Goal: Information Seeking & Learning: Learn about a topic

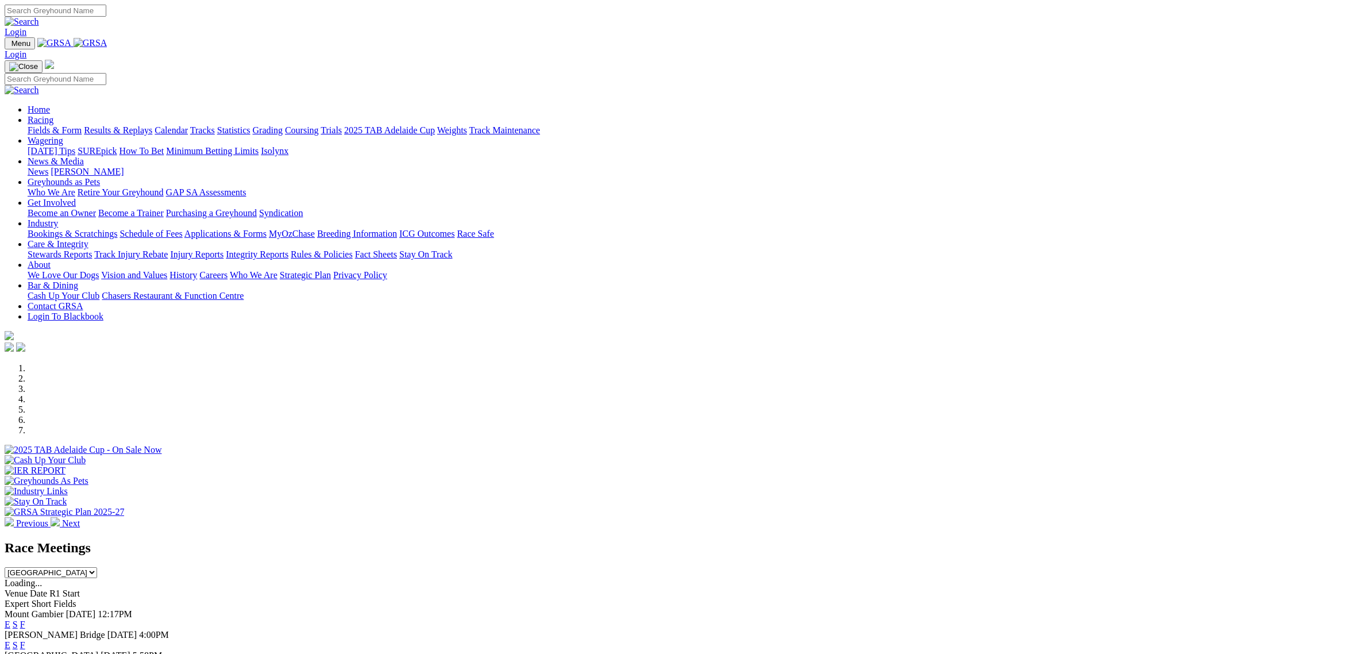
click at [53, 115] on link "Racing" at bounding box center [41, 120] width 26 height 10
click at [82, 125] on link "Fields & Form" at bounding box center [55, 130] width 54 height 10
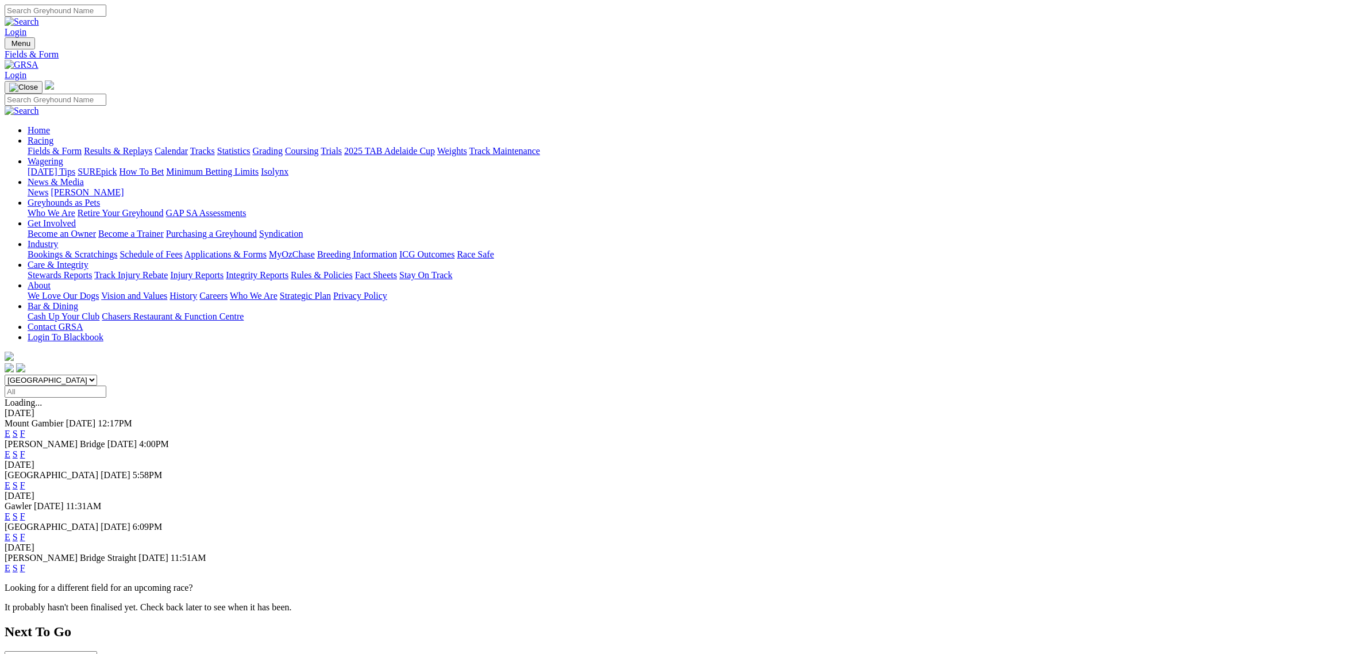
click at [97, 375] on select "[GEOGRAPHIC_DATA] [GEOGRAPHIC_DATA] [GEOGRAPHIC_DATA] [GEOGRAPHIC_DATA] [GEOGRA…" at bounding box center [51, 380] width 93 height 11
select select "QLD"
click at [97, 375] on select "[GEOGRAPHIC_DATA] [GEOGRAPHIC_DATA] [GEOGRAPHIC_DATA] [GEOGRAPHIC_DATA] [GEOGRA…" at bounding box center [51, 380] width 93 height 11
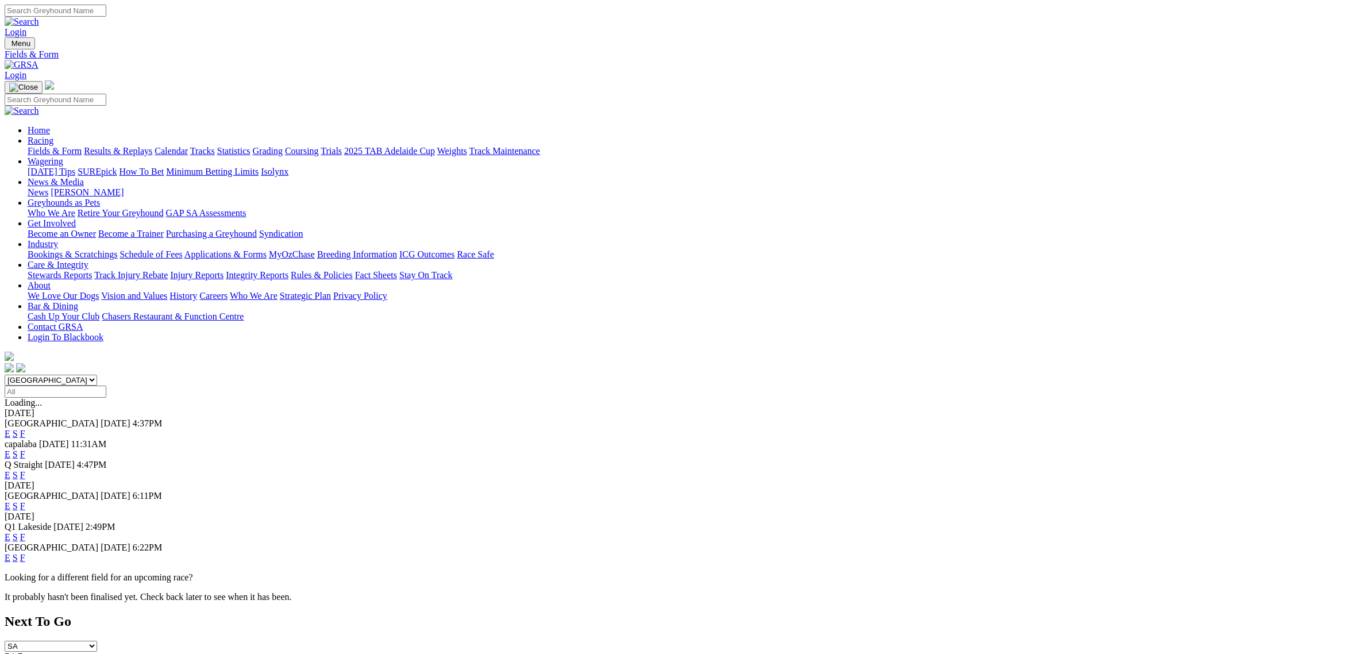
click at [97, 375] on select "[GEOGRAPHIC_DATA] [GEOGRAPHIC_DATA] [GEOGRAPHIC_DATA] [GEOGRAPHIC_DATA] [GEOGRA…" at bounding box center [51, 380] width 93 height 11
click at [97, 375] on select "South Australia New South Wales Northern Territory Queensland Tasmania Victoria…" at bounding box center [51, 380] width 93 height 11
click at [10, 470] on link "E" at bounding box center [8, 475] width 6 height 10
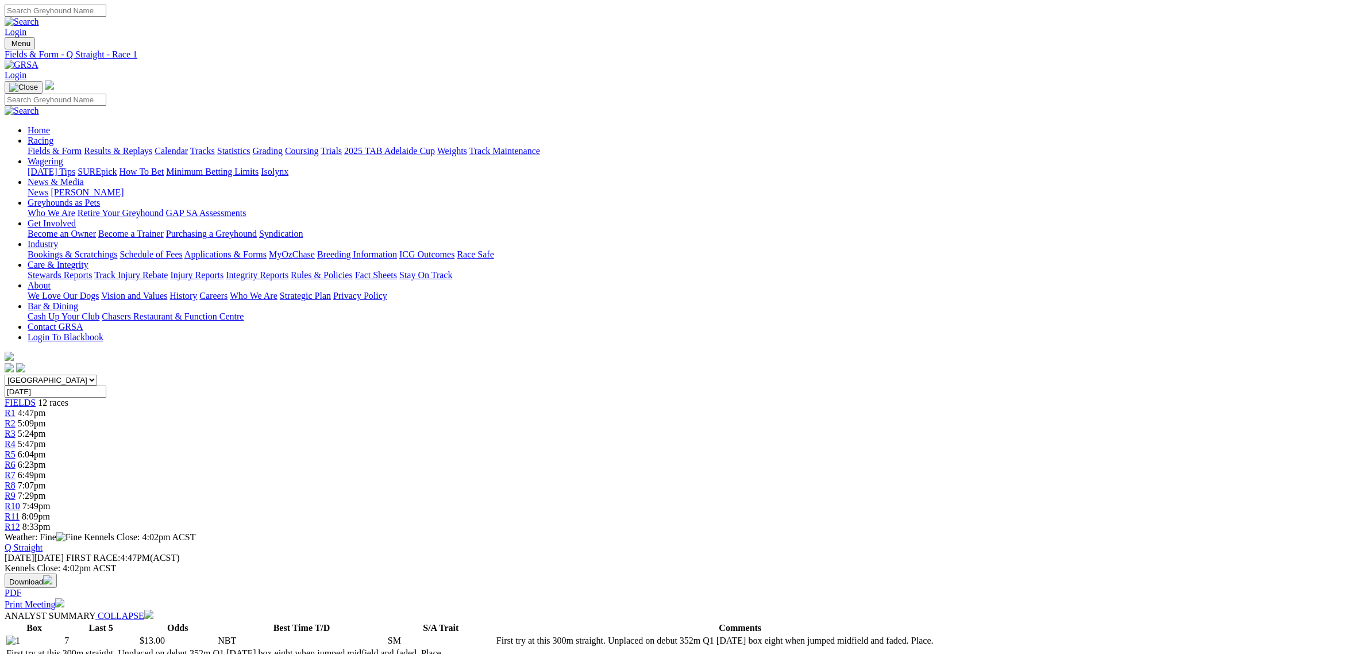
click at [16, 480] on link "R8" at bounding box center [10, 485] width 11 height 10
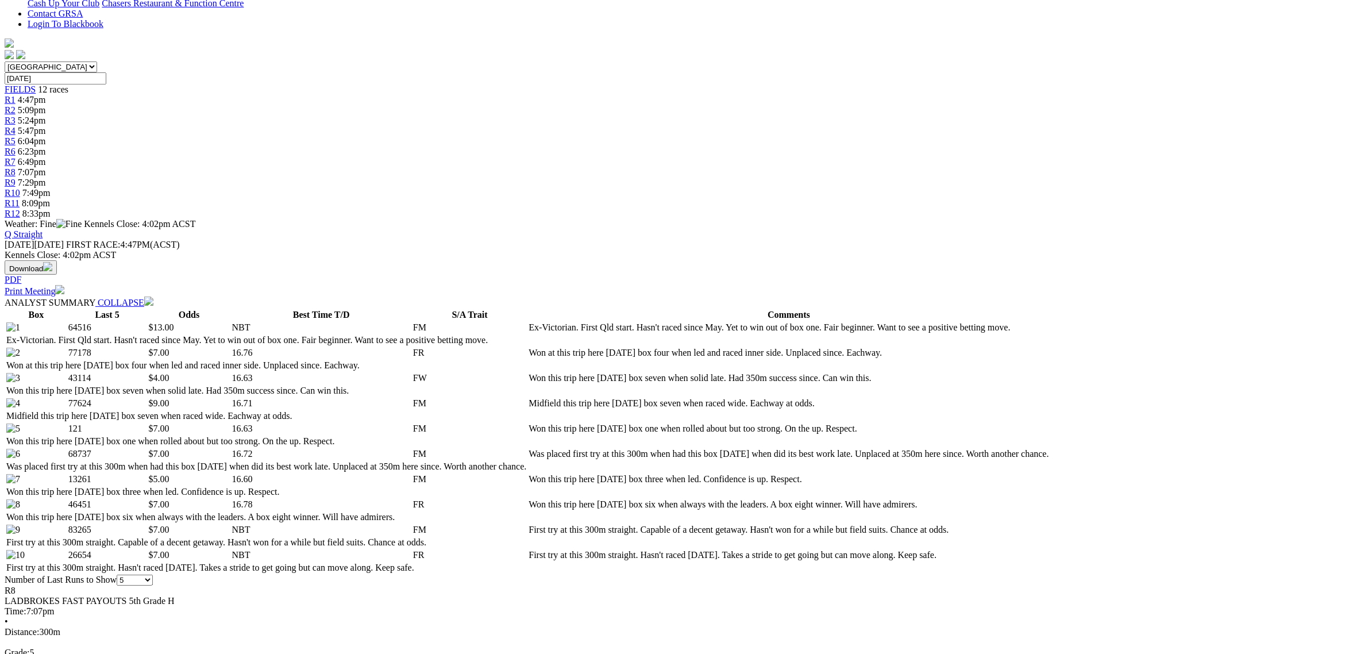
scroll to position [359, 0]
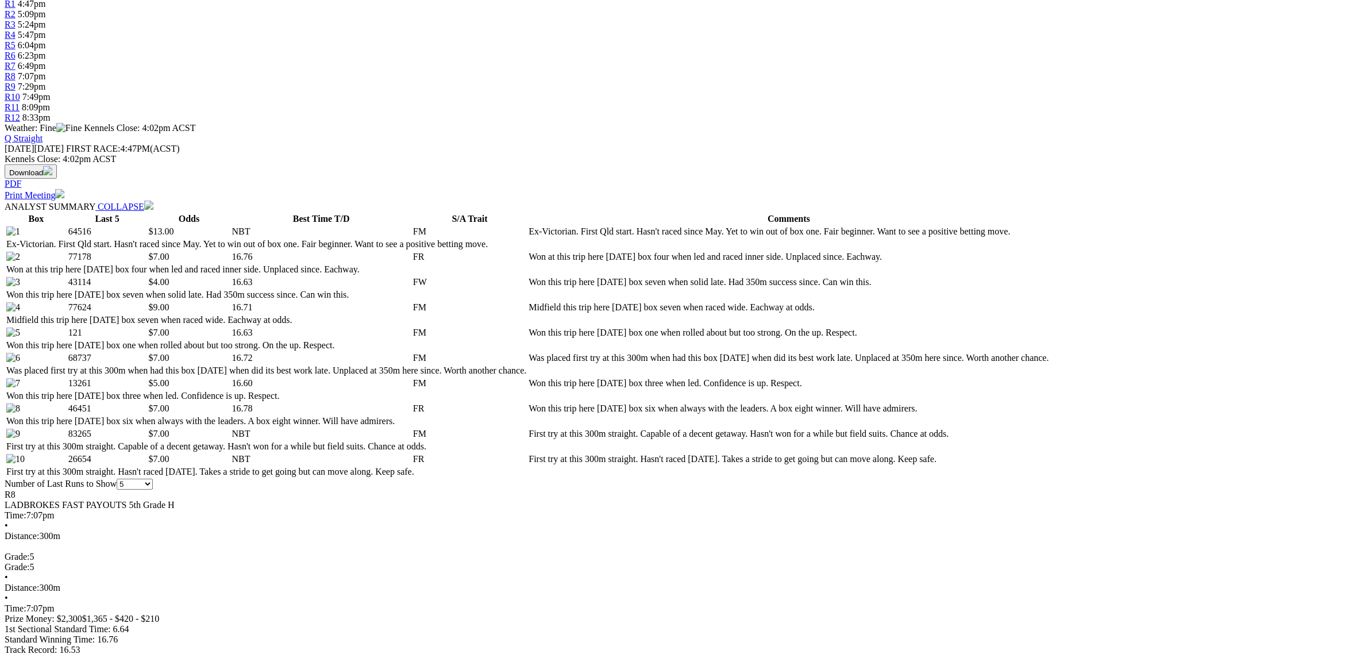
scroll to position [431, 0]
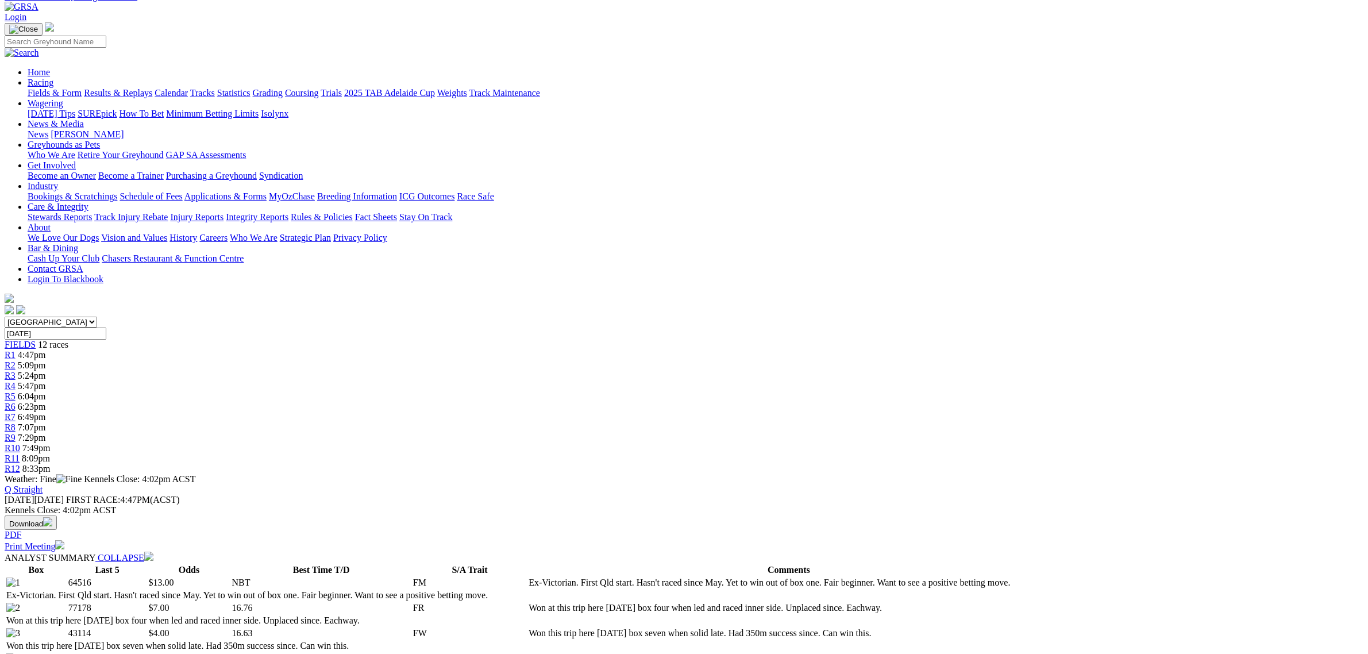
scroll to position [0, 0]
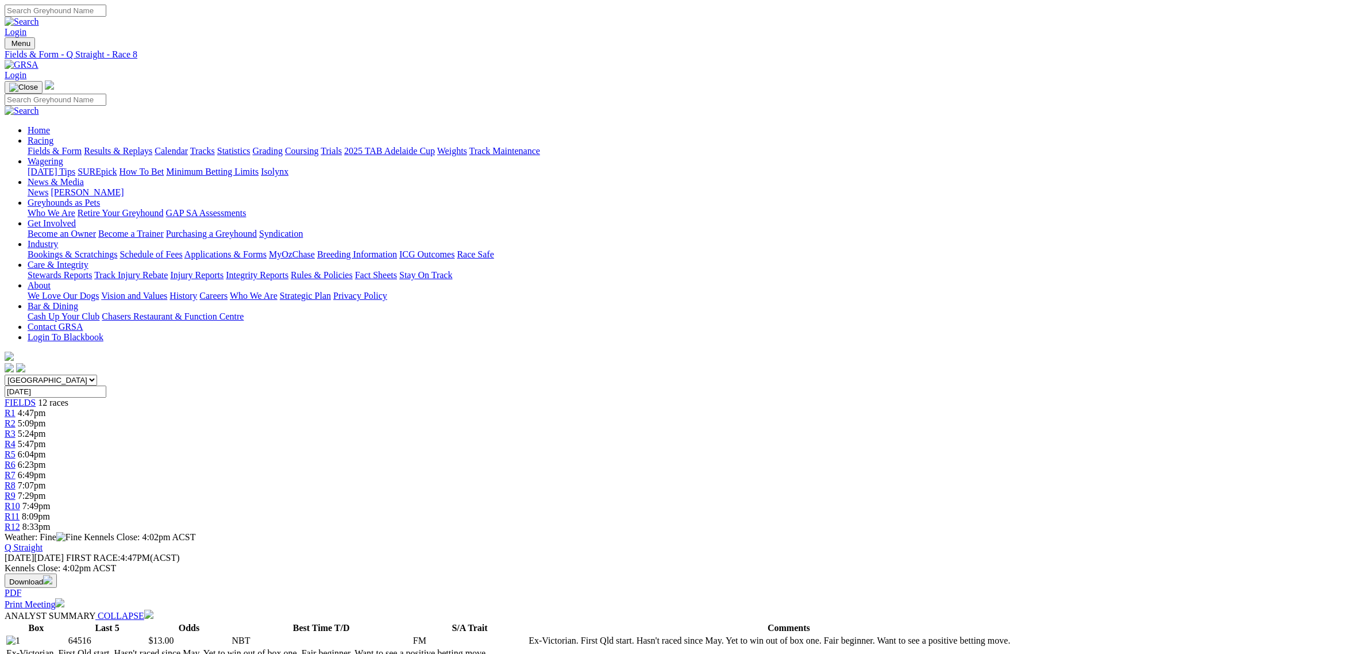
click at [417, 408] on div "R1 4:47pm" at bounding box center [684, 413] width 1359 height 10
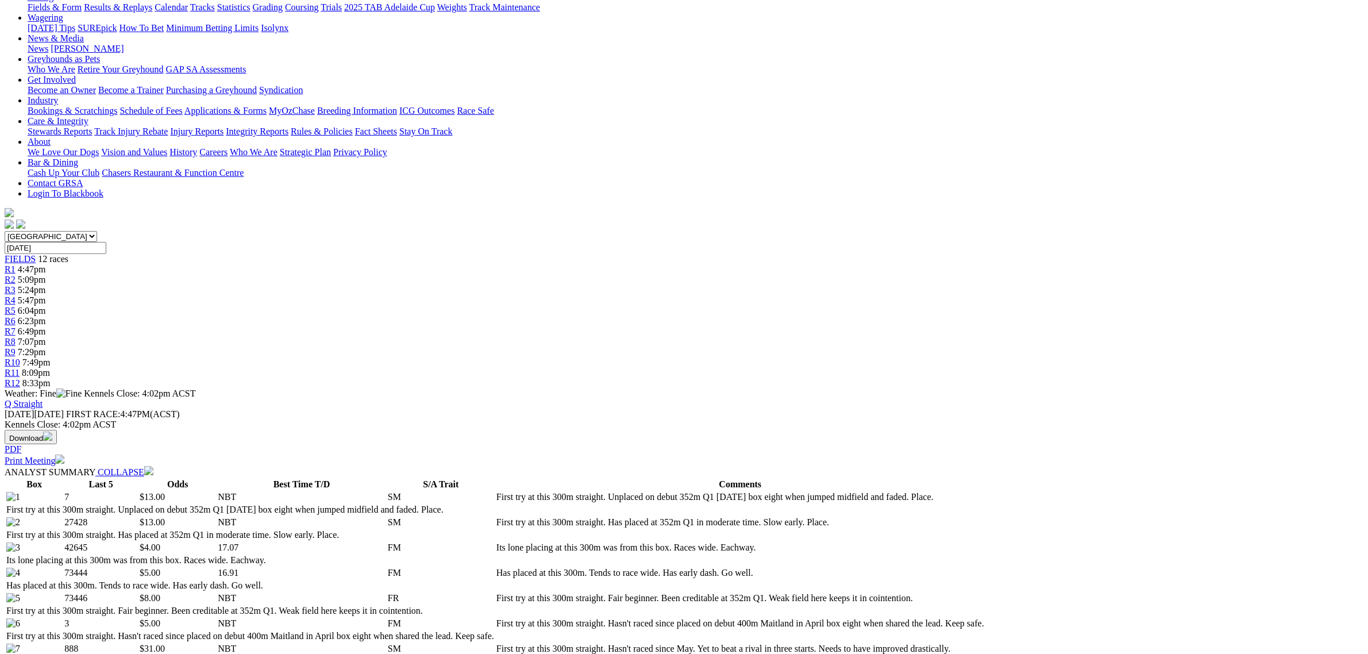
scroll to position [216, 0]
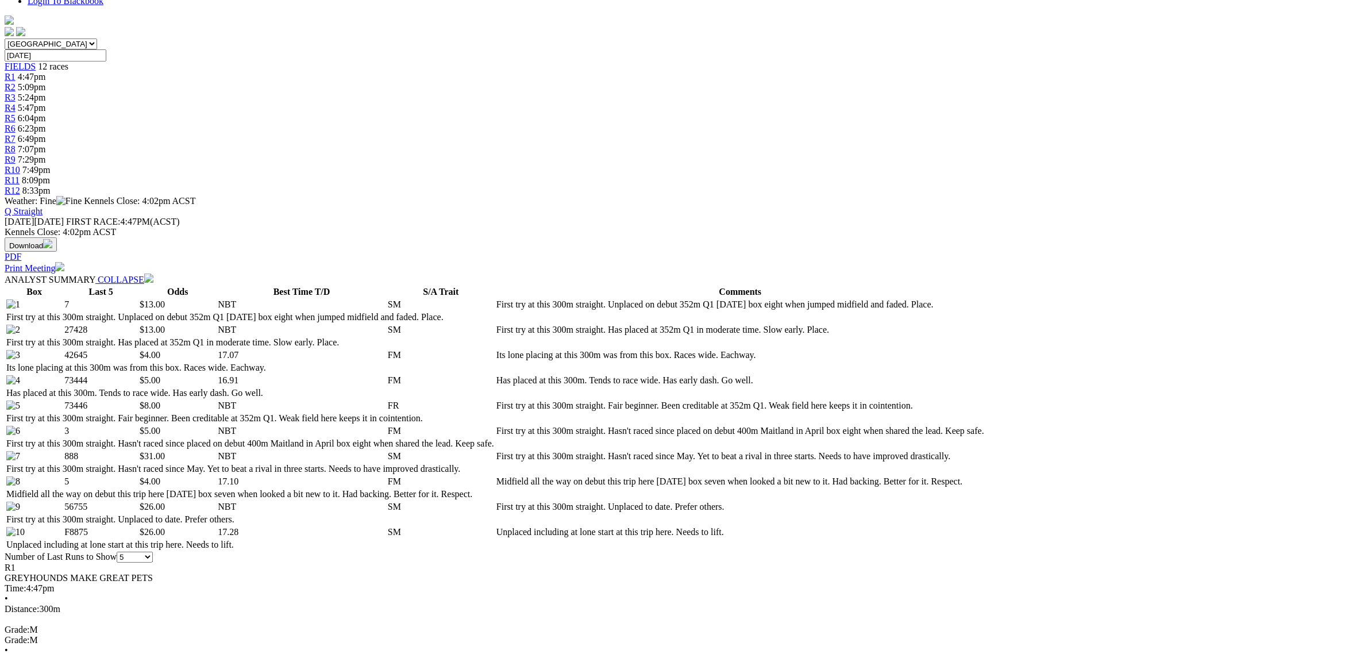
scroll to position [359, 0]
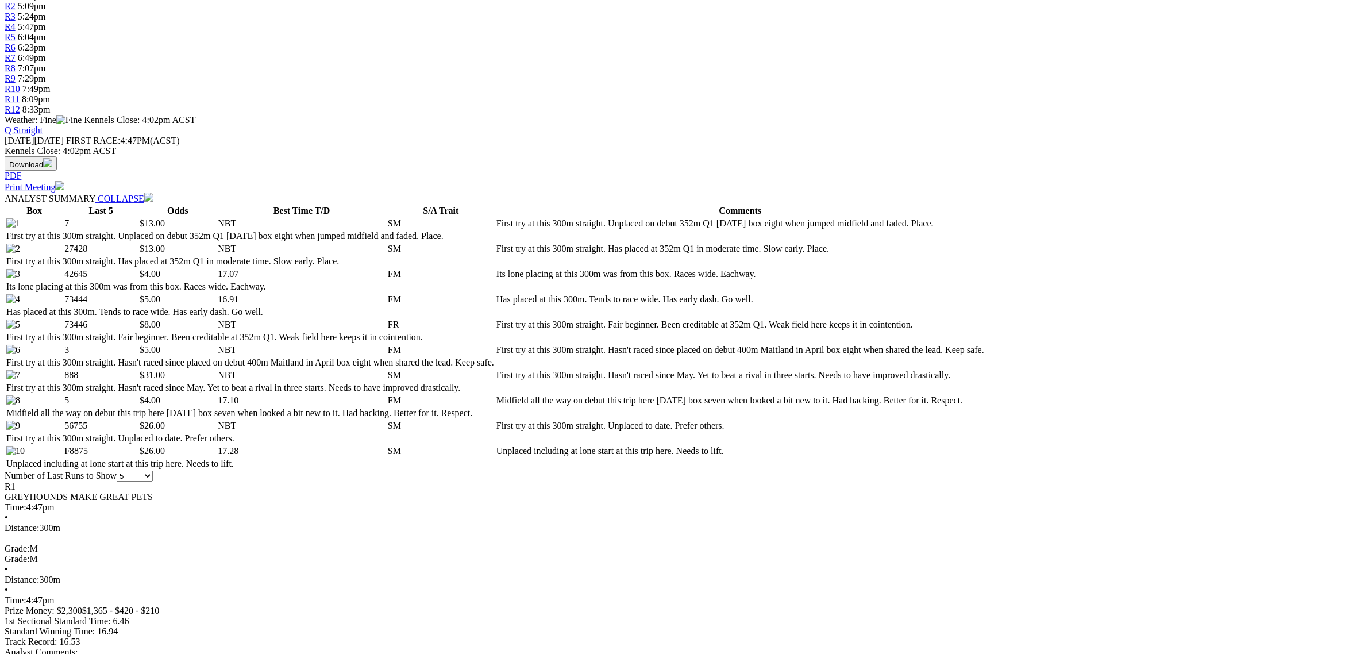
scroll to position [503, 0]
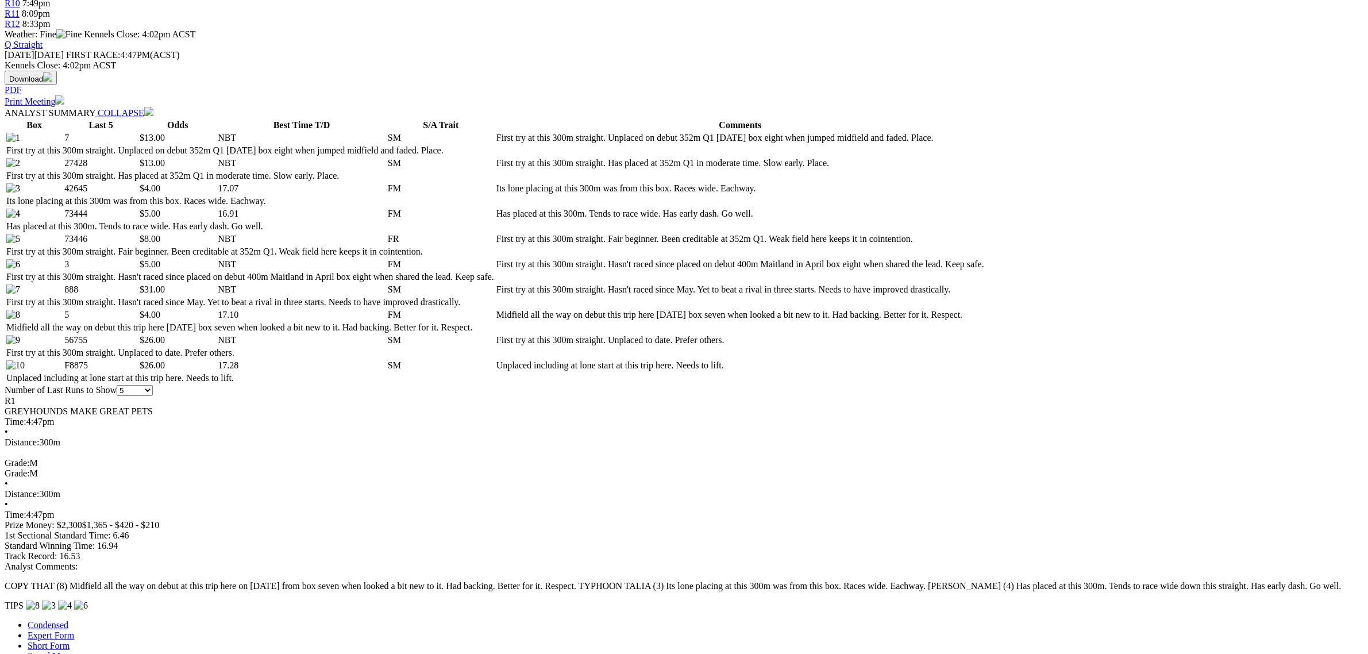
drag, startPoint x: 193, startPoint y: 280, endPoint x: 190, endPoint y: 22, distance: 258.6
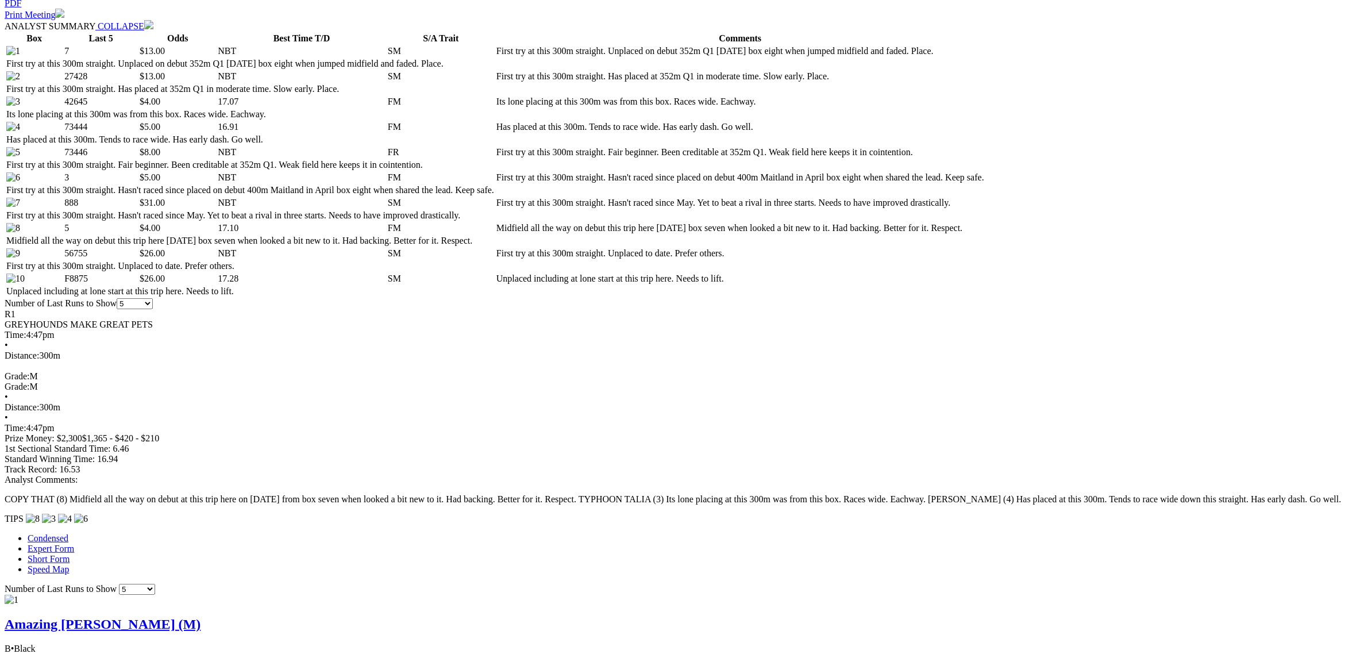
scroll to position [718, 0]
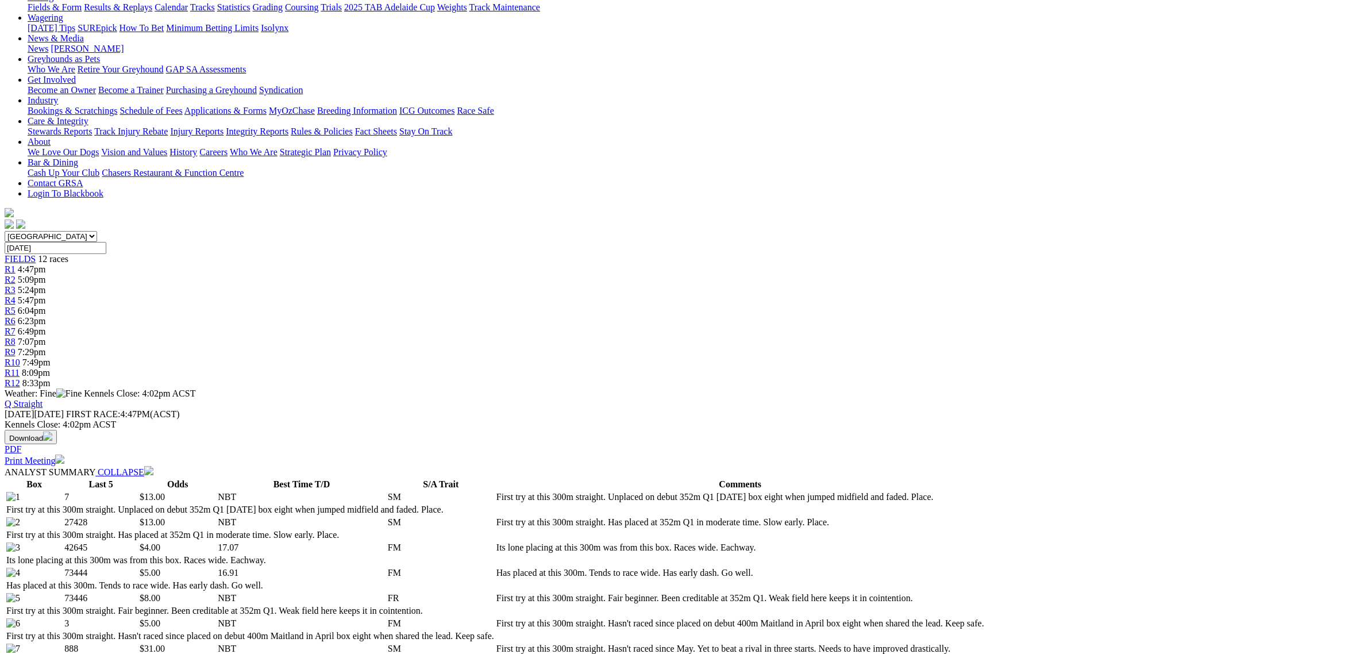
scroll to position [0, 0]
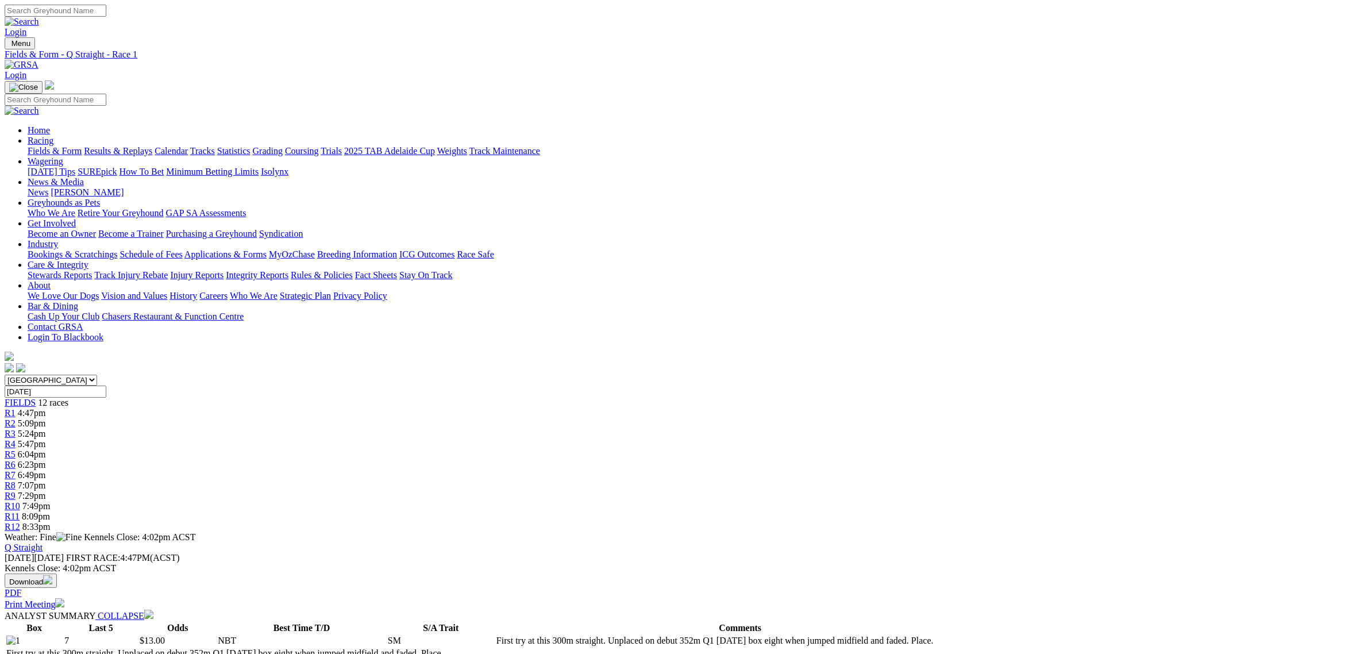
click at [82, 146] on link "Fields & Form" at bounding box center [55, 151] width 54 height 10
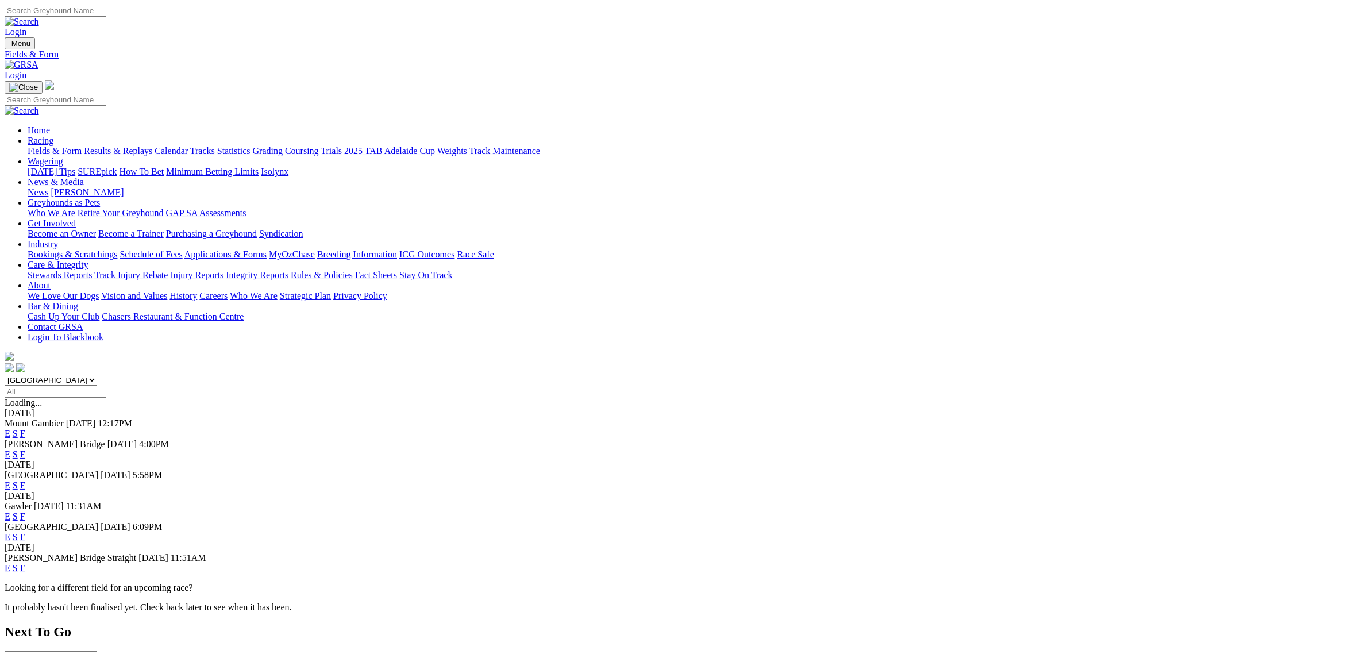
click at [458, 375] on div "[GEOGRAPHIC_DATA] [GEOGRAPHIC_DATA] [GEOGRAPHIC_DATA] [GEOGRAPHIC_DATA] [GEOGRA…" at bounding box center [684, 386] width 1359 height 23
drag, startPoint x: 463, startPoint y: 148, endPoint x: 459, endPoint y: 153, distance: 6.6
click at [97, 375] on select "[GEOGRAPHIC_DATA] [GEOGRAPHIC_DATA] [GEOGRAPHIC_DATA] [GEOGRAPHIC_DATA] [GEOGRA…" at bounding box center [51, 380] width 93 height 11
select select "QLD"
click at [97, 375] on select "[GEOGRAPHIC_DATA] [GEOGRAPHIC_DATA] [GEOGRAPHIC_DATA] [GEOGRAPHIC_DATA] [GEOGRA…" at bounding box center [51, 380] width 93 height 11
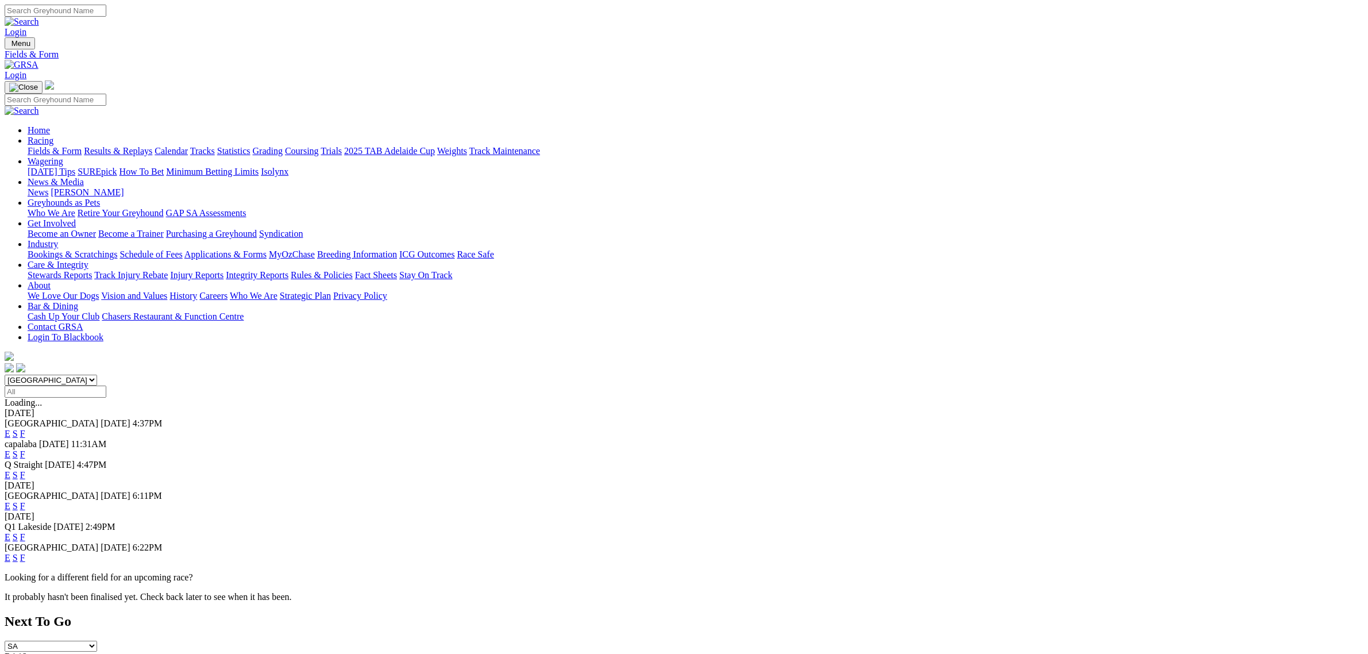
click at [10, 449] on link "E" at bounding box center [8, 454] width 6 height 10
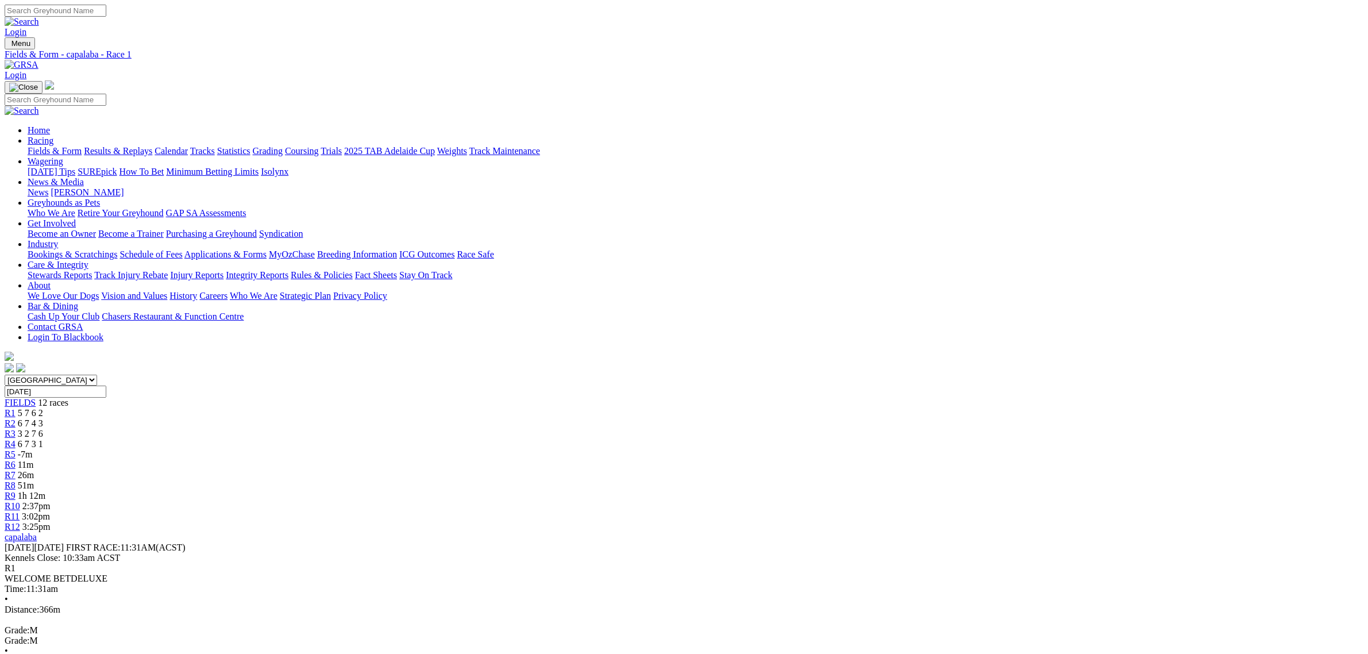
drag, startPoint x: 694, startPoint y: 170, endPoint x: 682, endPoint y: 172, distance: 12.4
click at [16, 460] on link "R6" at bounding box center [10, 465] width 11 height 10
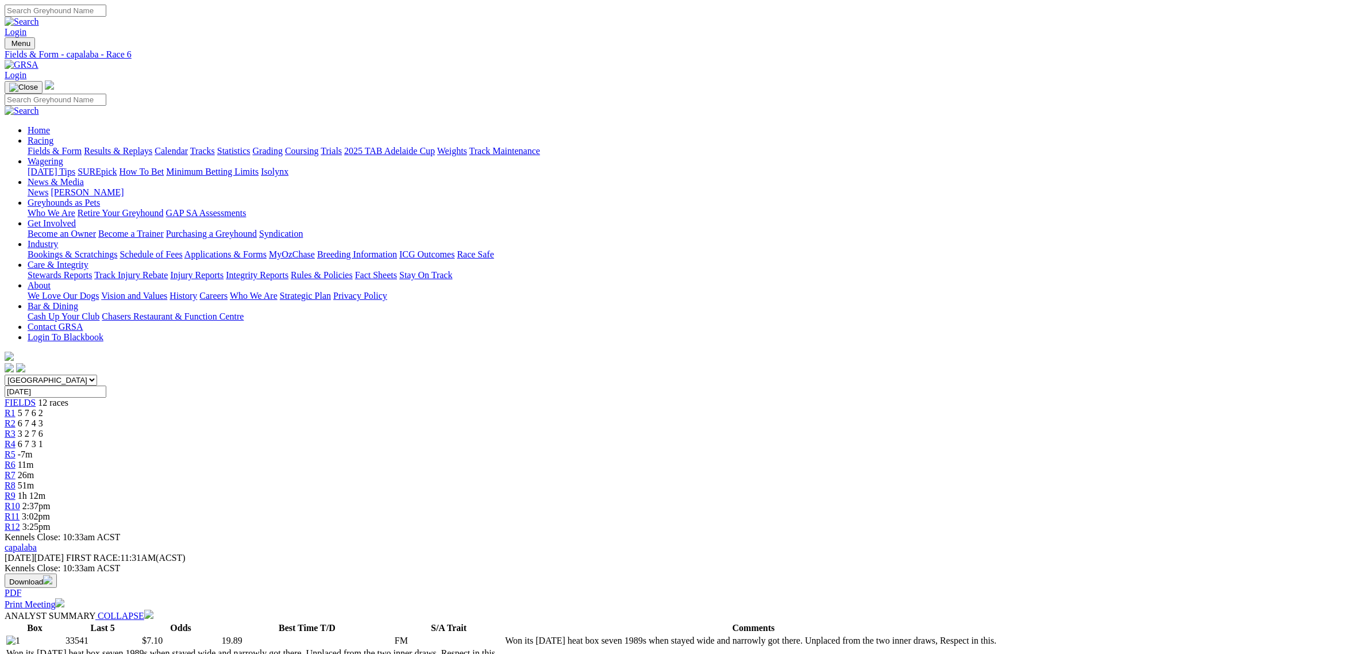
click at [82, 146] on link "Fields & Form" at bounding box center [55, 151] width 54 height 10
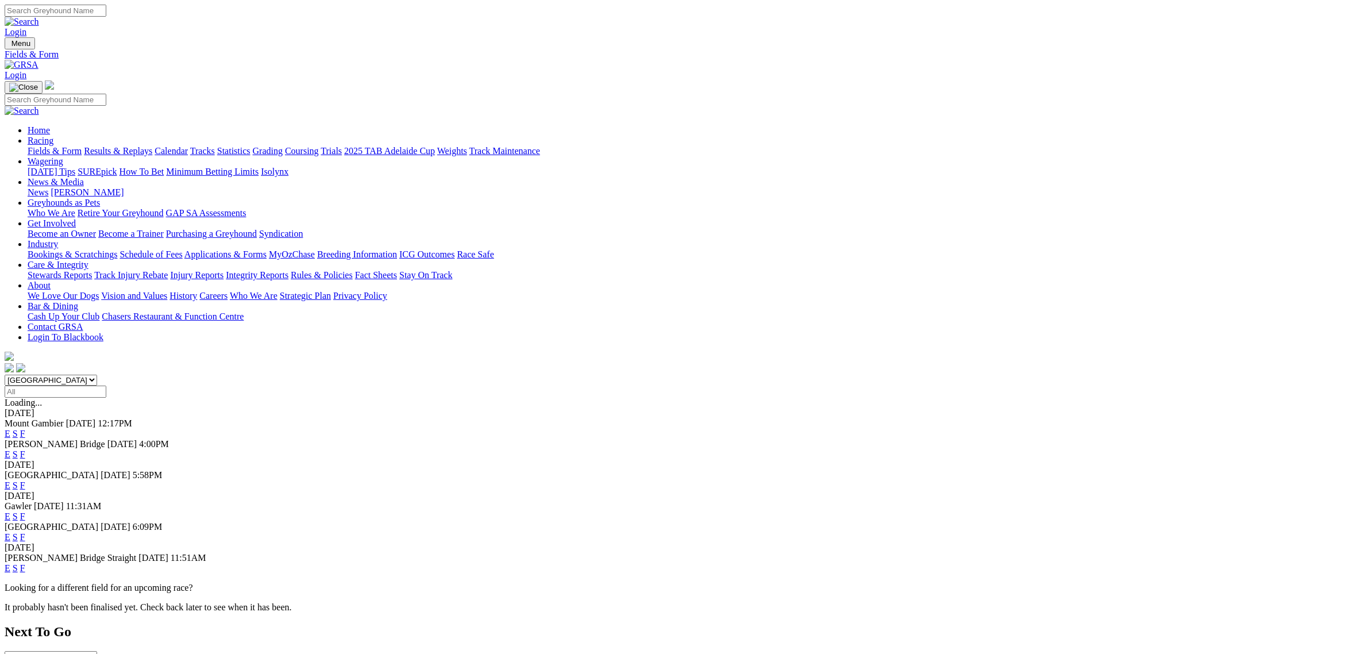
click at [97, 375] on select "[GEOGRAPHIC_DATA] [GEOGRAPHIC_DATA] [GEOGRAPHIC_DATA] [GEOGRAPHIC_DATA] [GEOGRA…" at bounding box center [51, 380] width 93 height 11
select select "QLD"
click at [97, 375] on select "[GEOGRAPHIC_DATA] [GEOGRAPHIC_DATA] [GEOGRAPHIC_DATA] [GEOGRAPHIC_DATA] [GEOGRA…" at bounding box center [51, 380] width 93 height 11
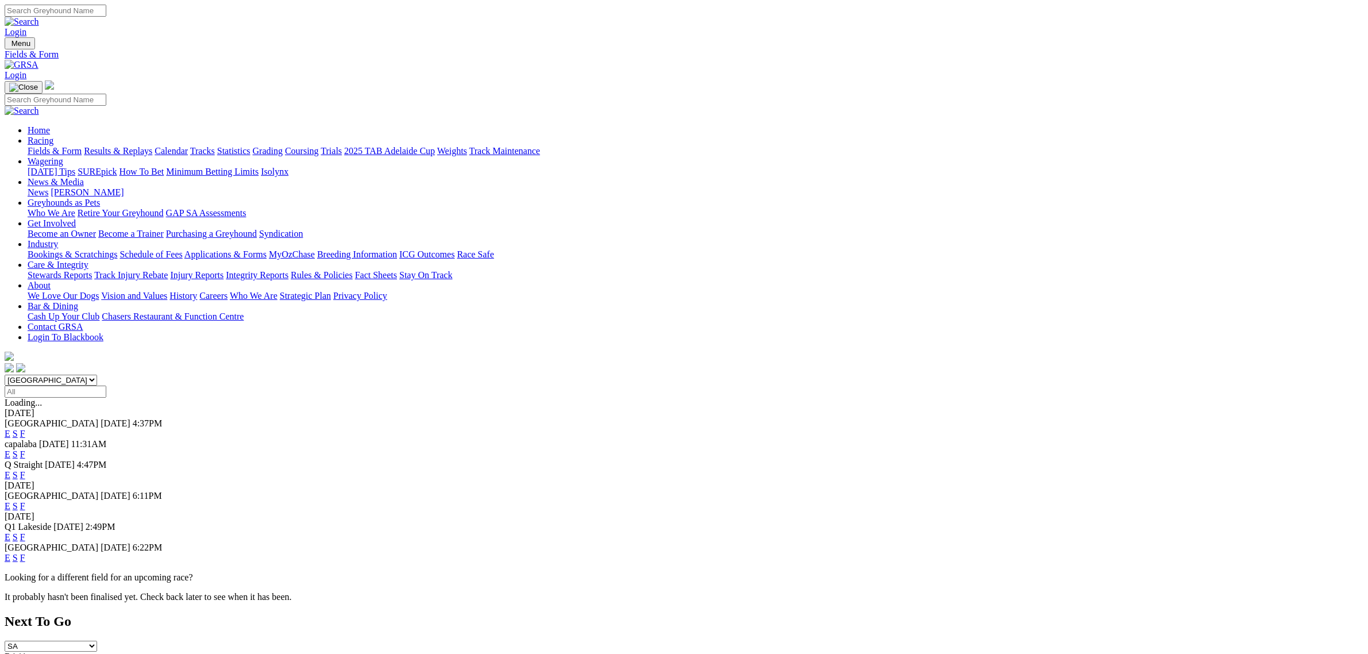
click at [10, 449] on link "E" at bounding box center [8, 454] width 6 height 10
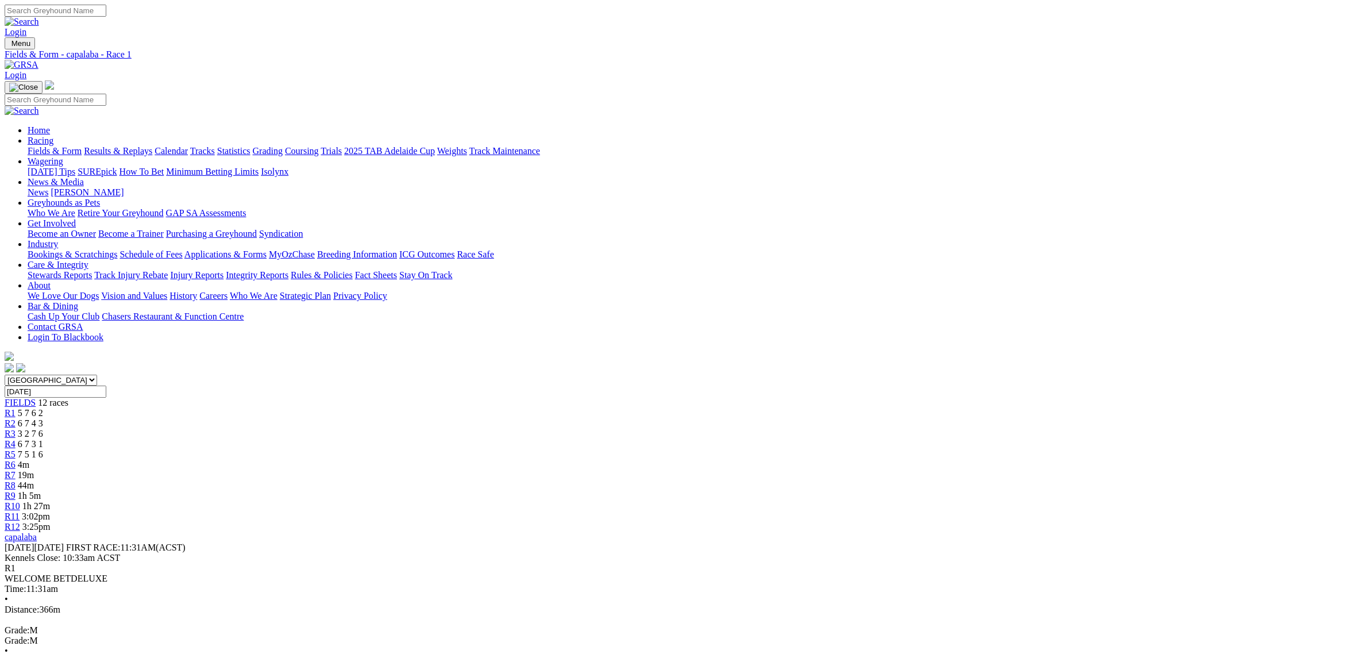
click at [29, 460] on span "4m" at bounding box center [23, 465] width 11 height 10
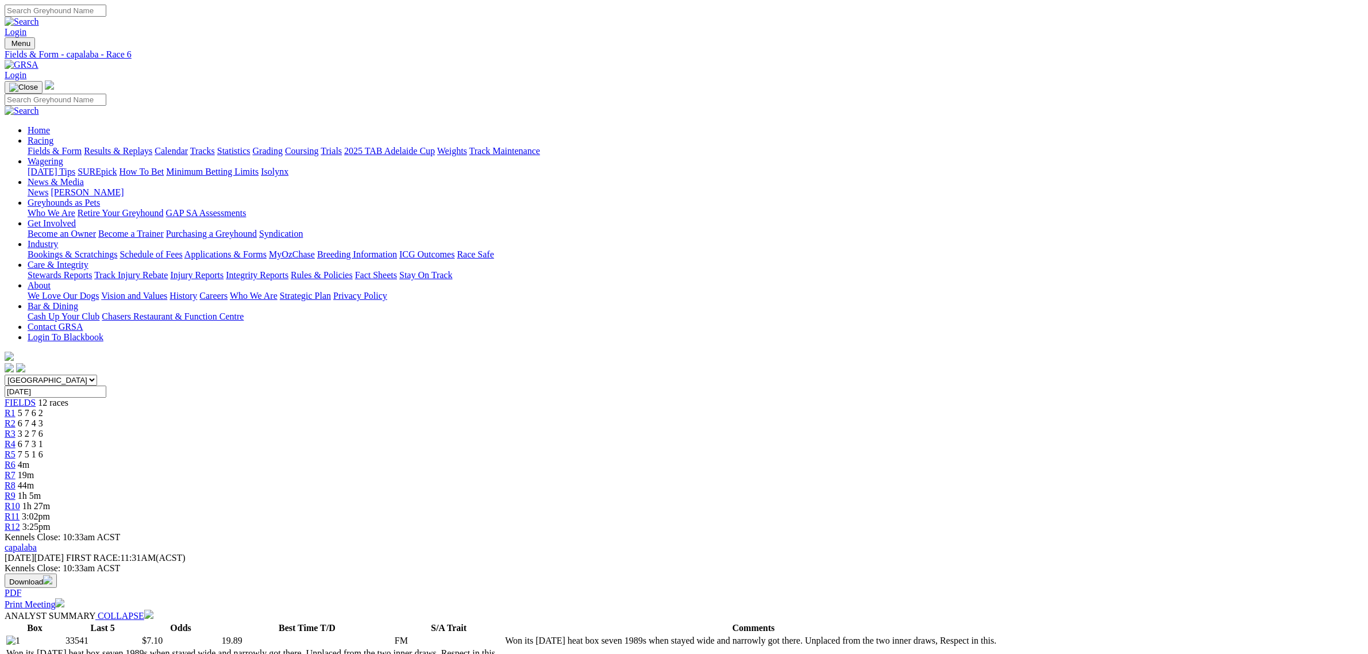
scroll to position [72, 0]
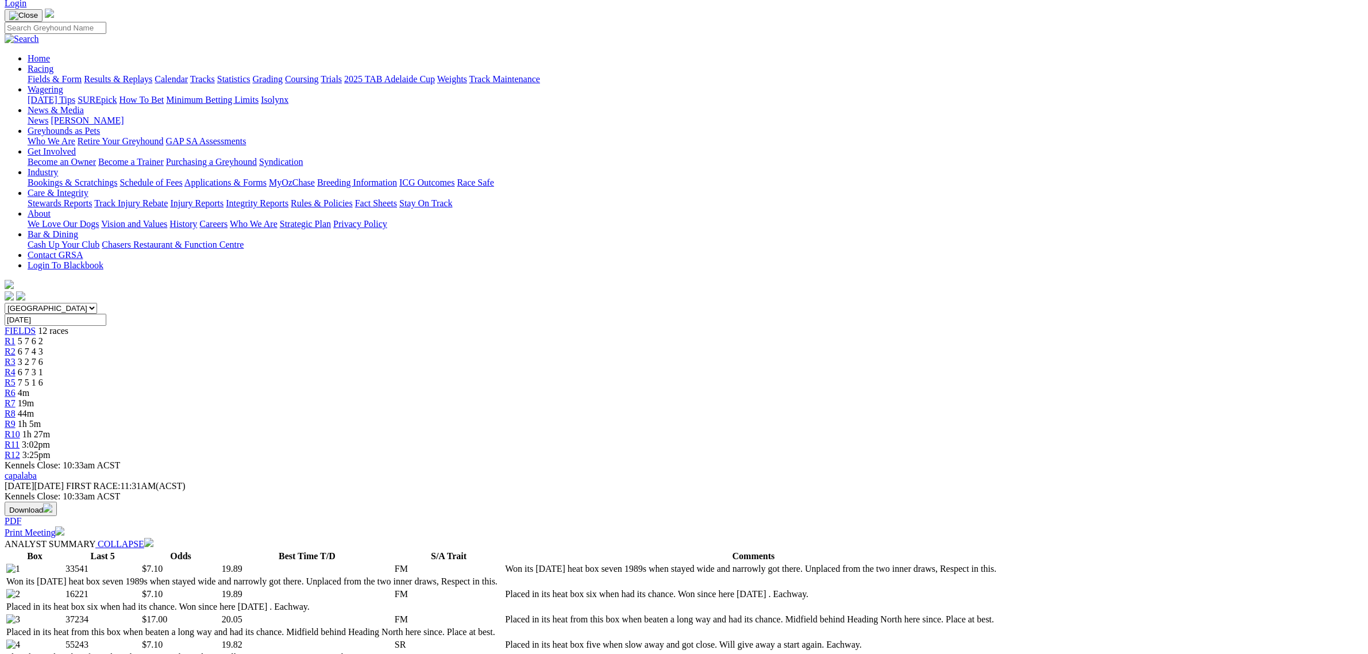
click at [82, 74] on link "Fields & Form" at bounding box center [55, 79] width 54 height 10
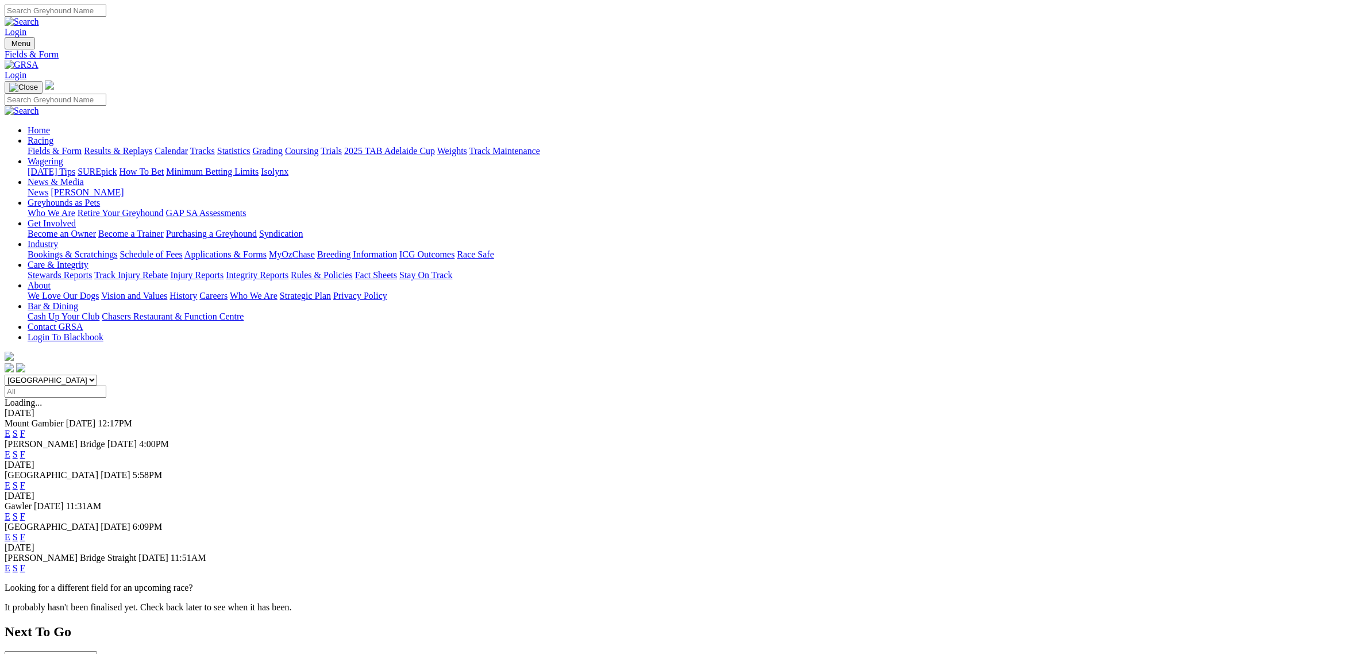
click at [97, 375] on select "South Australia New South Wales Northern Territory Queensland Tasmania Victoria…" at bounding box center [51, 380] width 93 height 11
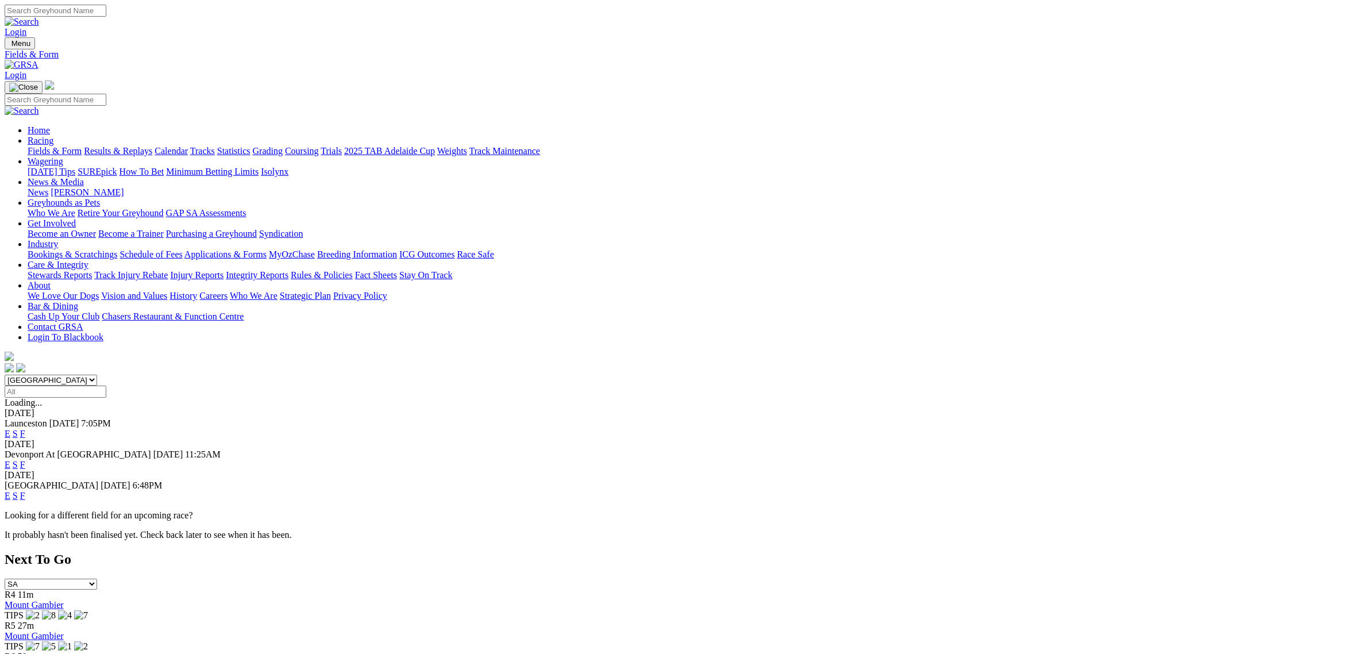
click at [97, 375] on select "South Australia New South Wales Northern Territory Queensland Tasmania Victoria…" at bounding box center [51, 380] width 93 height 11
select select "QLD"
click at [97, 375] on select "South Australia New South Wales Northern Territory Queensland Tasmania Victoria…" at bounding box center [51, 380] width 93 height 11
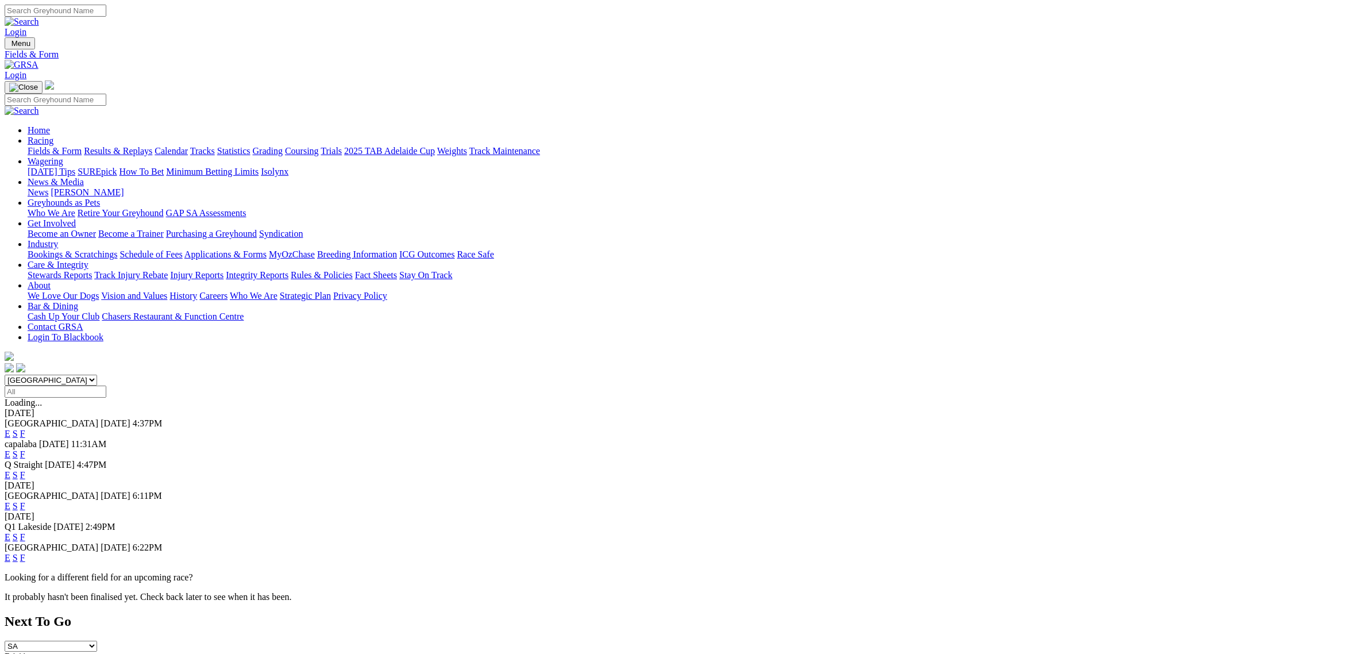
click at [10, 470] on link "E" at bounding box center [8, 475] width 6 height 10
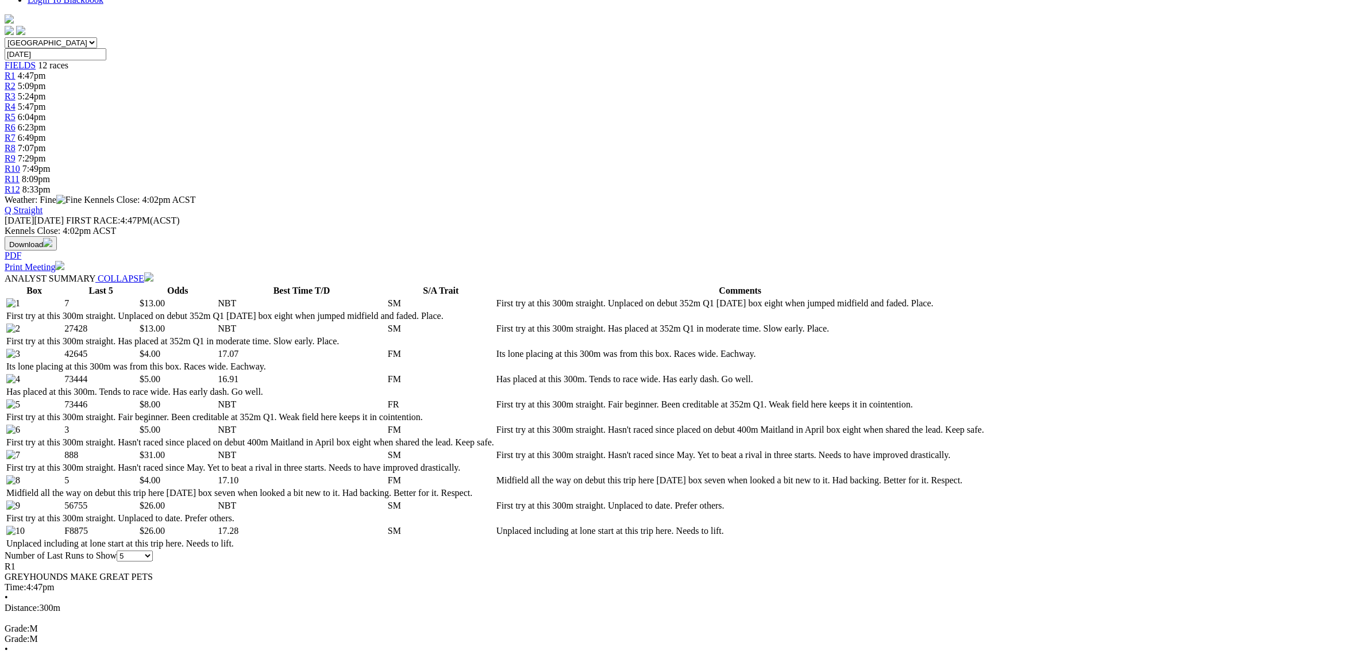
scroll to position [359, 0]
